Goal: Task Accomplishment & Management: Manage account settings

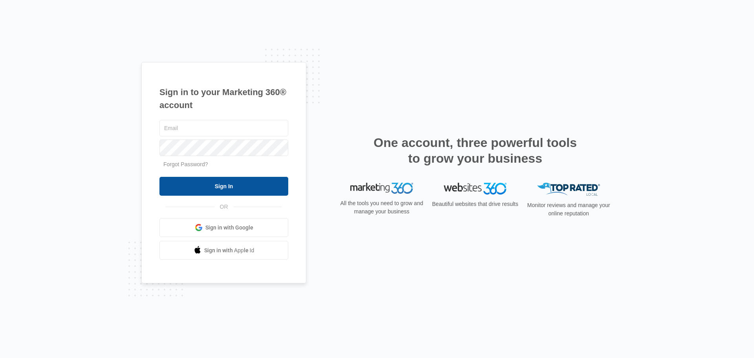
type input "[EMAIL_ADDRESS][DOMAIN_NAME]"
click at [210, 186] on input "Sign In" at bounding box center [223, 186] width 129 height 19
